Goal: Navigation & Orientation: Find specific page/section

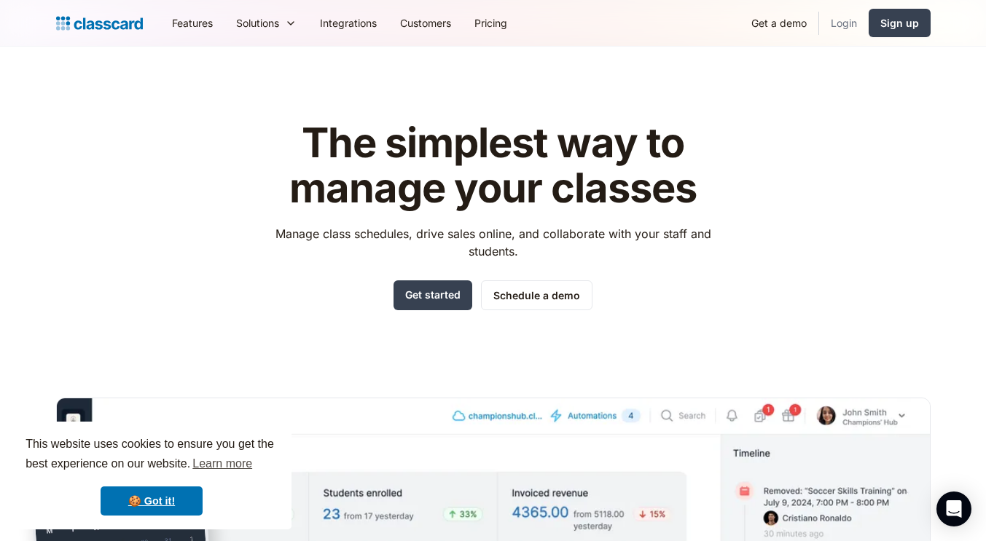
click at [861, 23] on link "Login" at bounding box center [844, 23] width 50 height 33
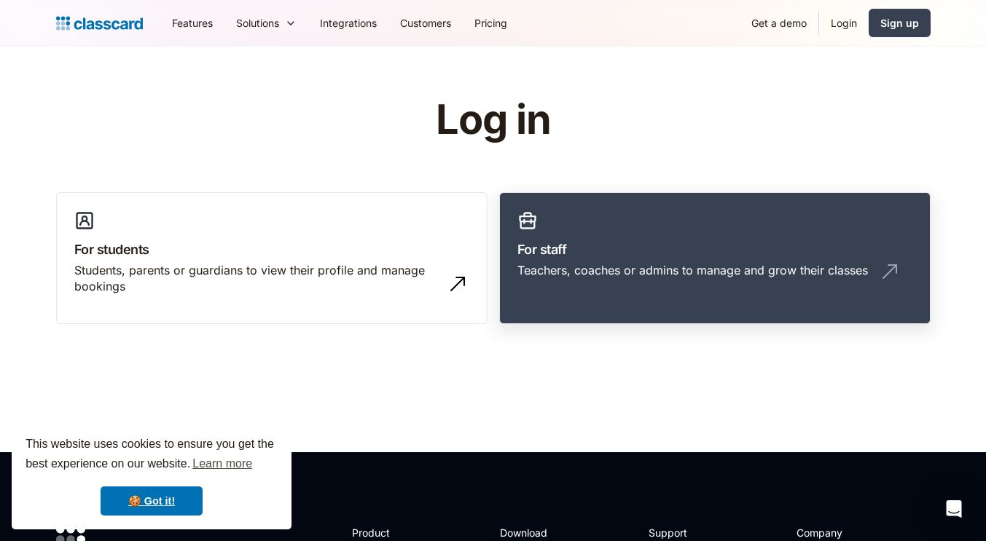
click at [678, 254] on h3 "For staff" at bounding box center [714, 250] width 395 height 20
